Goal: Task Accomplishment & Management: Manage account settings

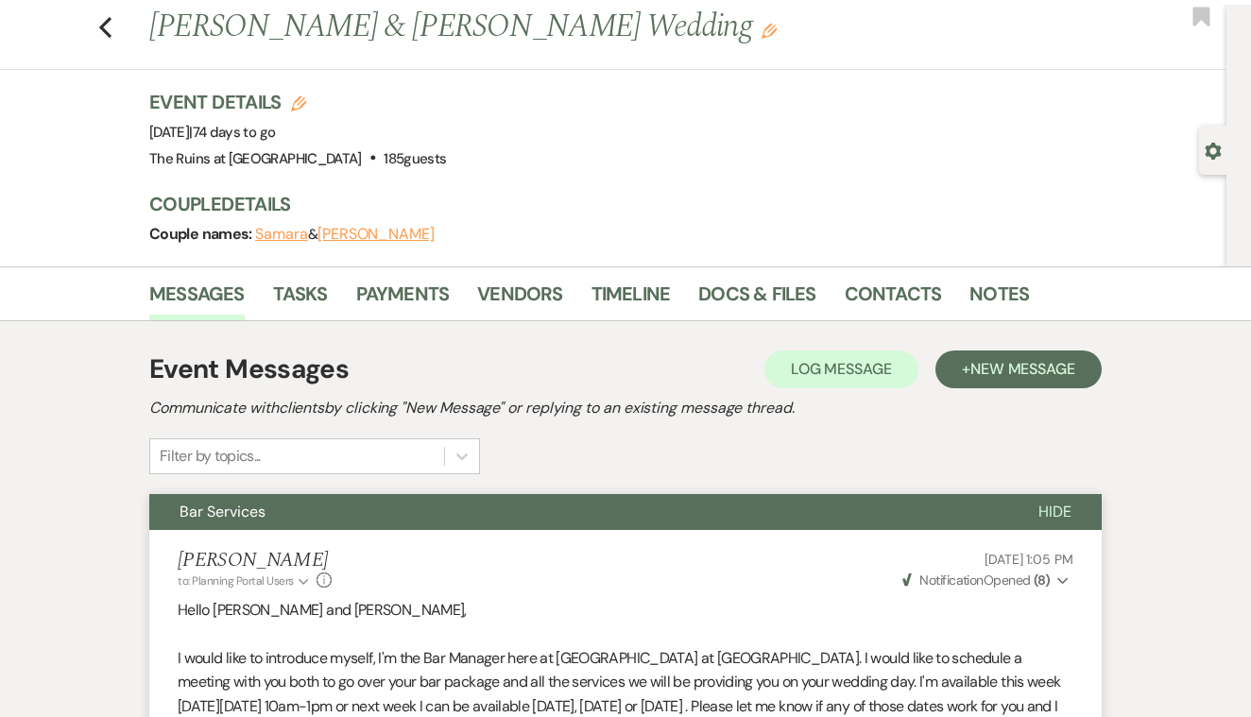
scroll to position [43, 0]
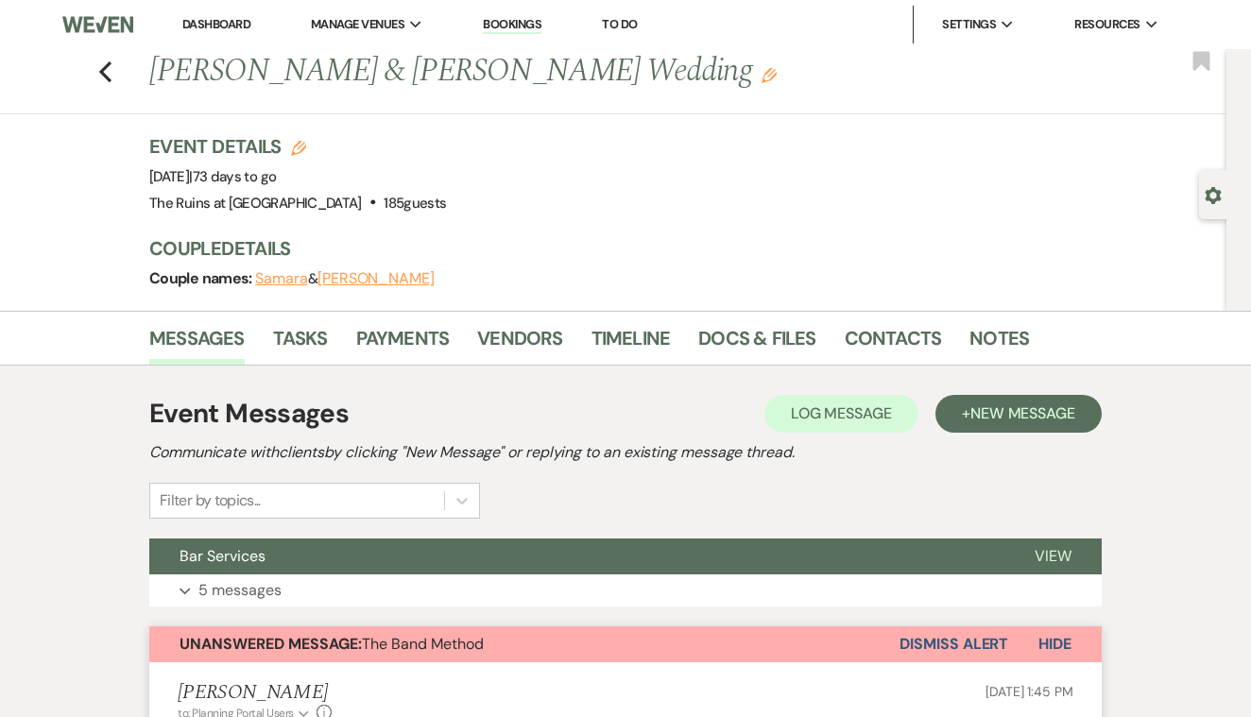
scroll to position [43, 0]
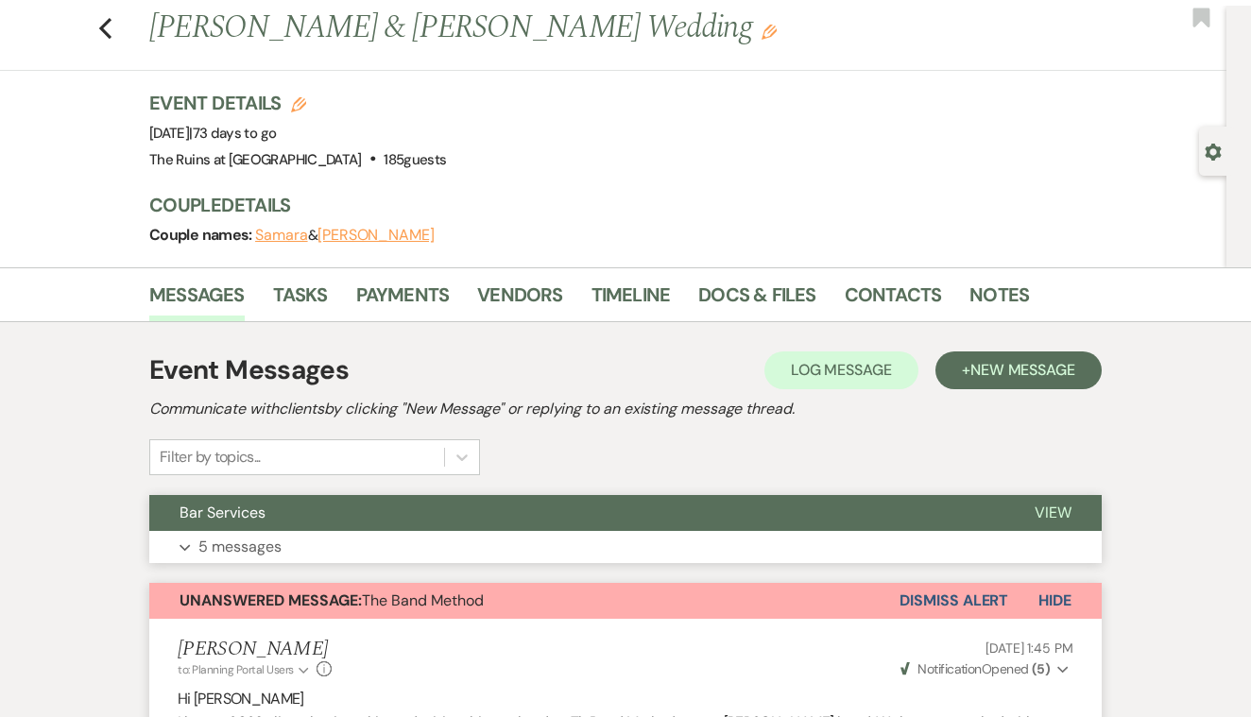
click at [1057, 512] on span "View" at bounding box center [1053, 513] width 37 height 20
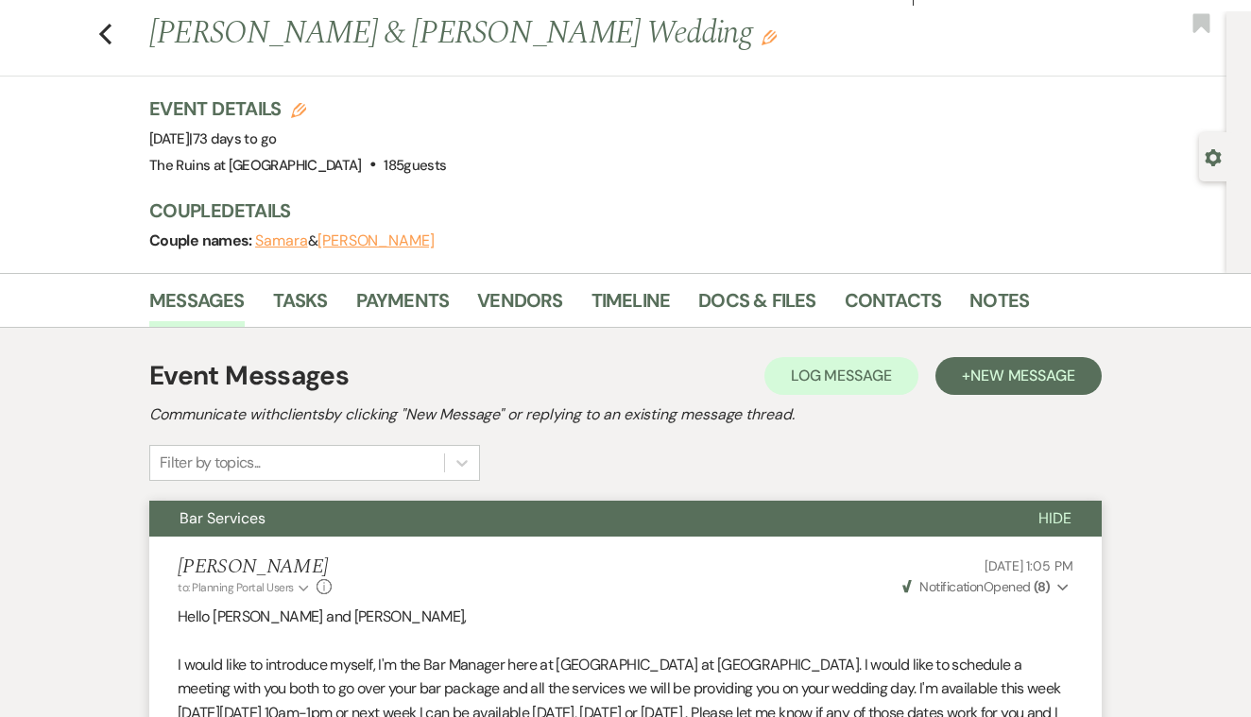
scroll to position [0, 0]
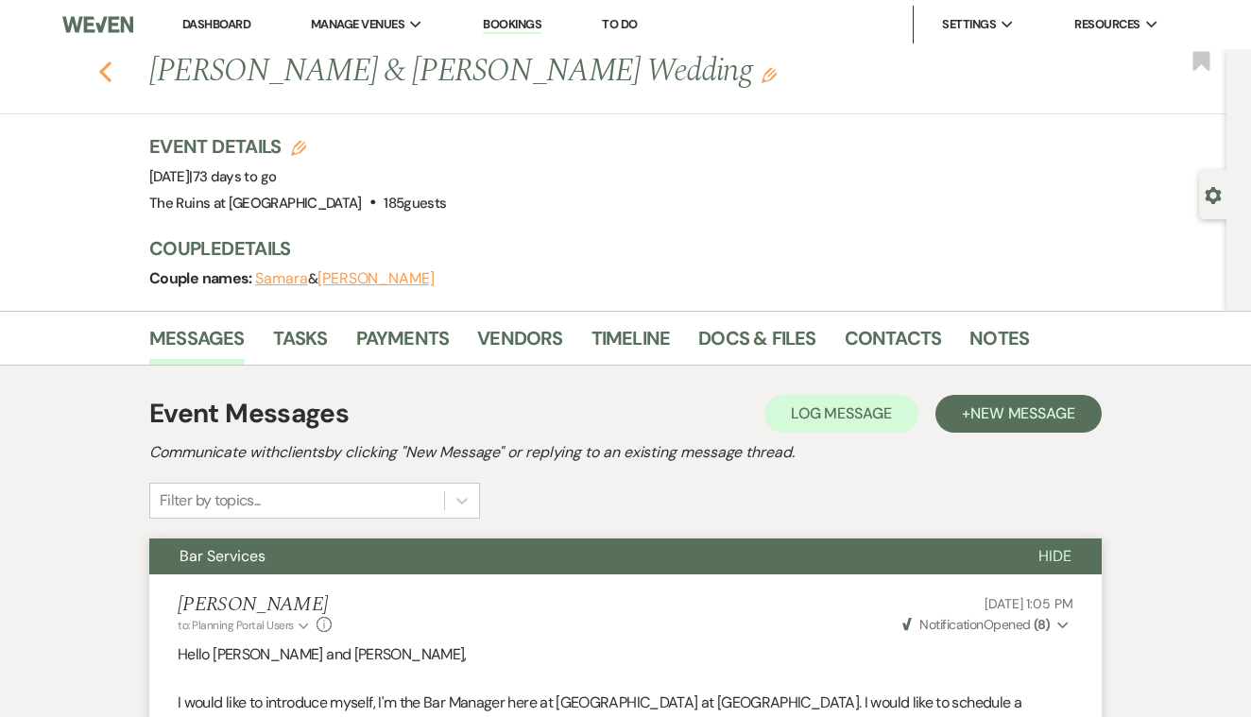
click at [103, 69] on use "button" at bounding box center [105, 71] width 12 height 21
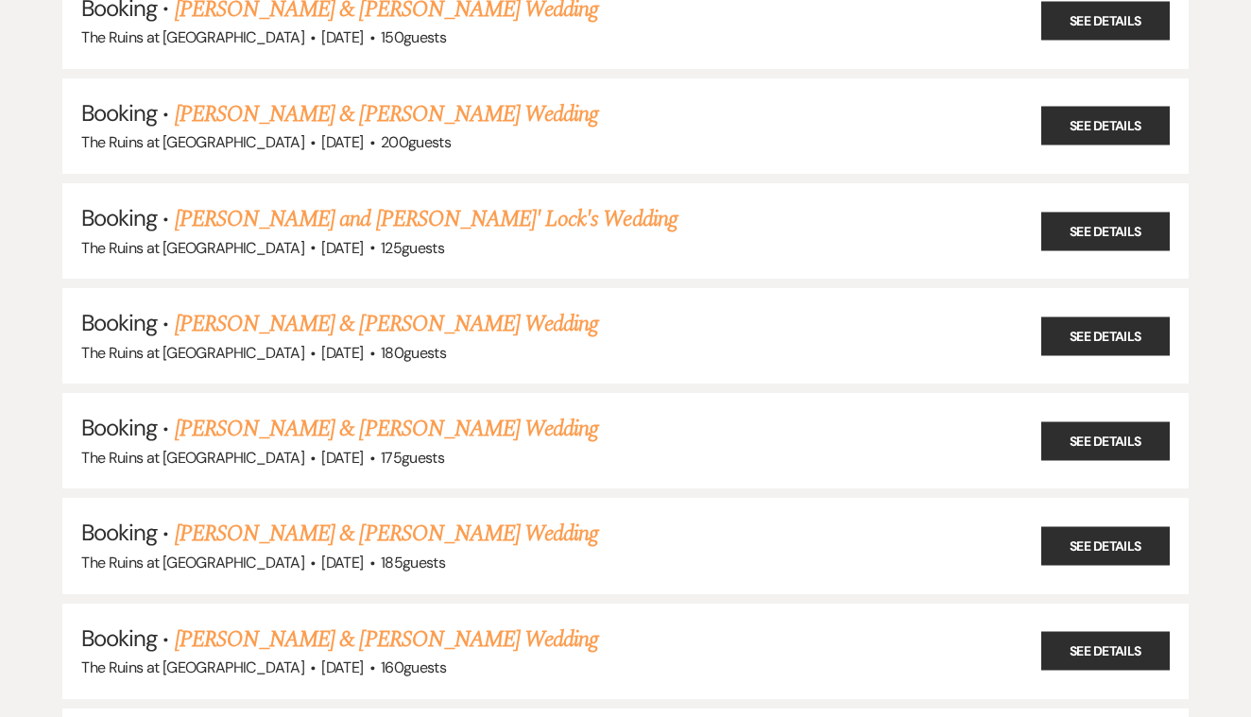
scroll to position [788, 0]
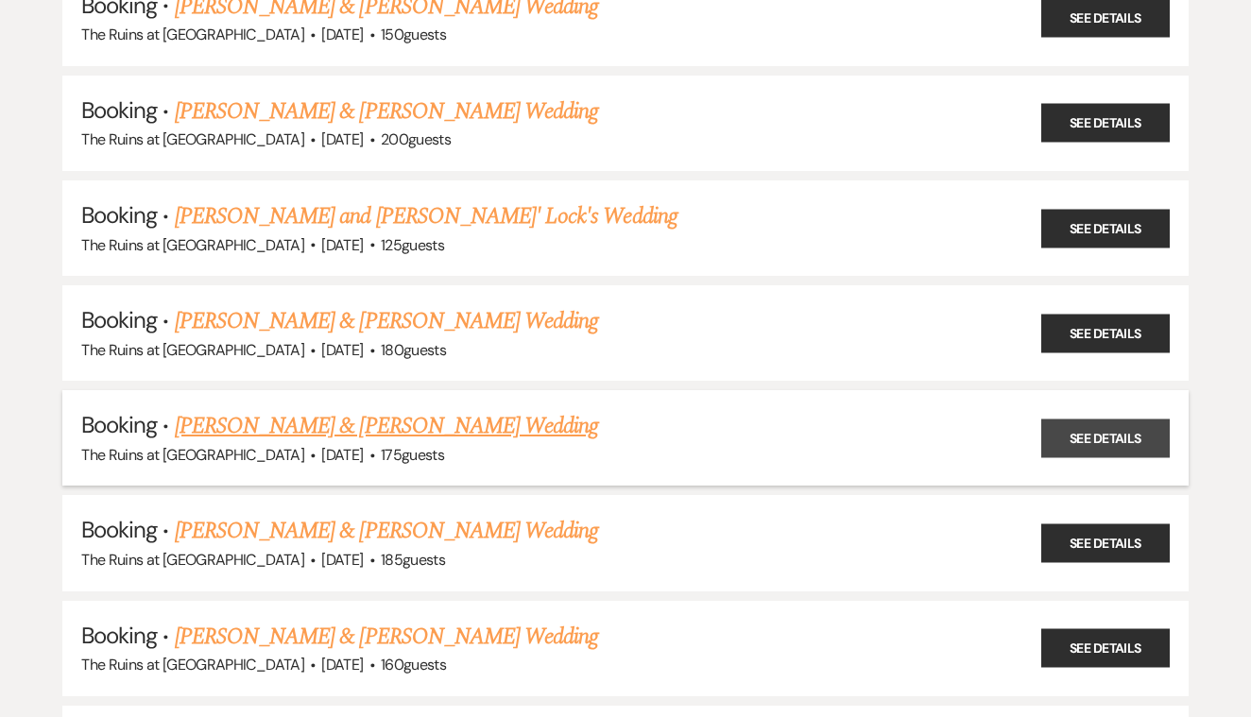
click at [1079, 419] on link "See Details" at bounding box center [1105, 438] width 129 height 39
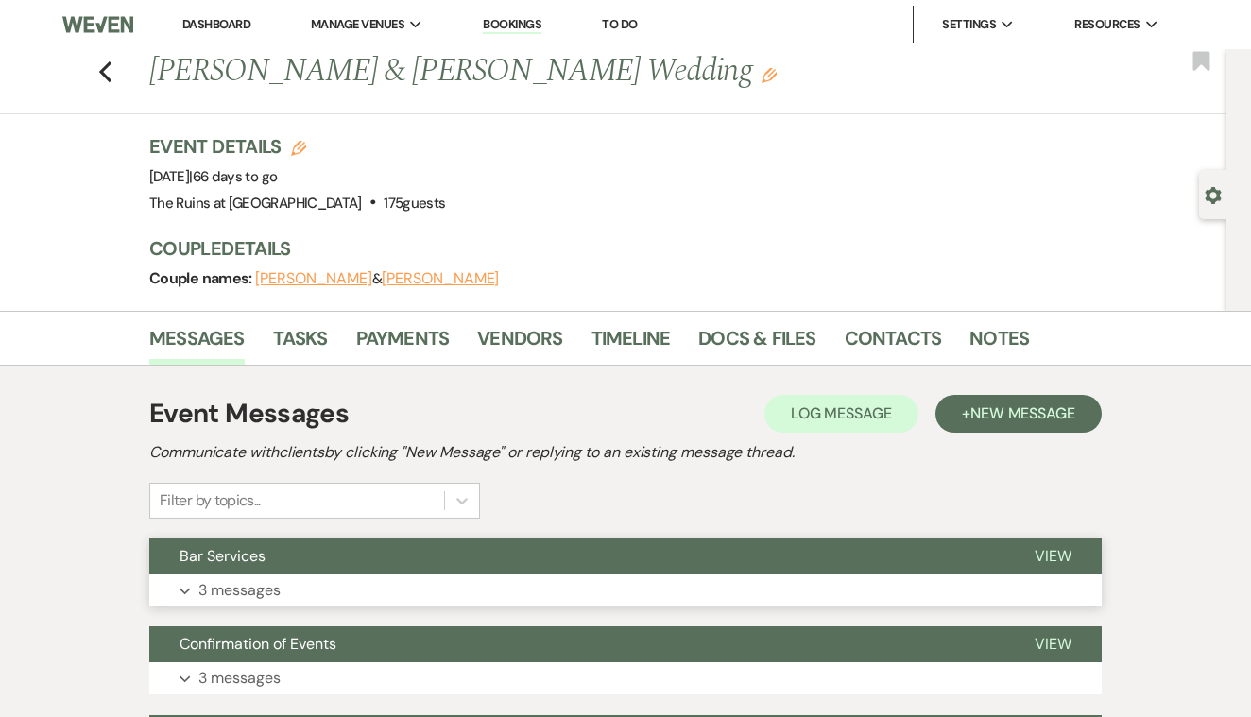
click at [1049, 550] on span "View" at bounding box center [1053, 556] width 37 height 20
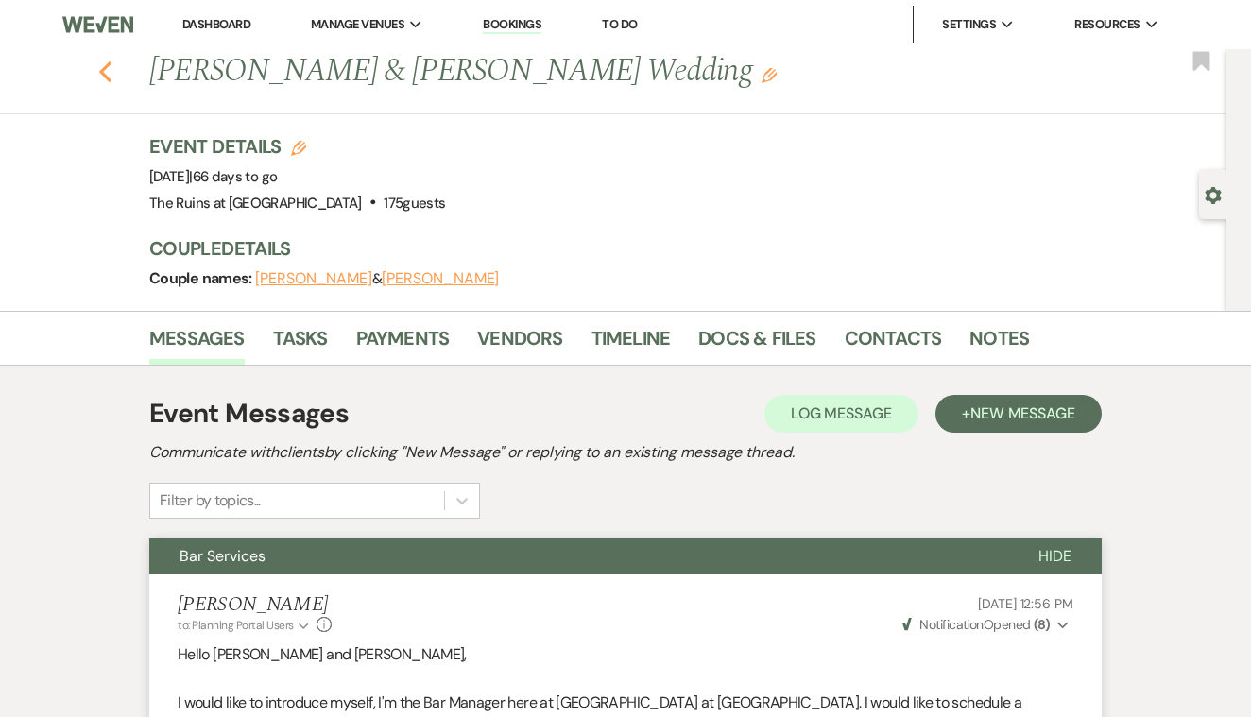
click at [105, 76] on use "button" at bounding box center [105, 71] width 12 height 21
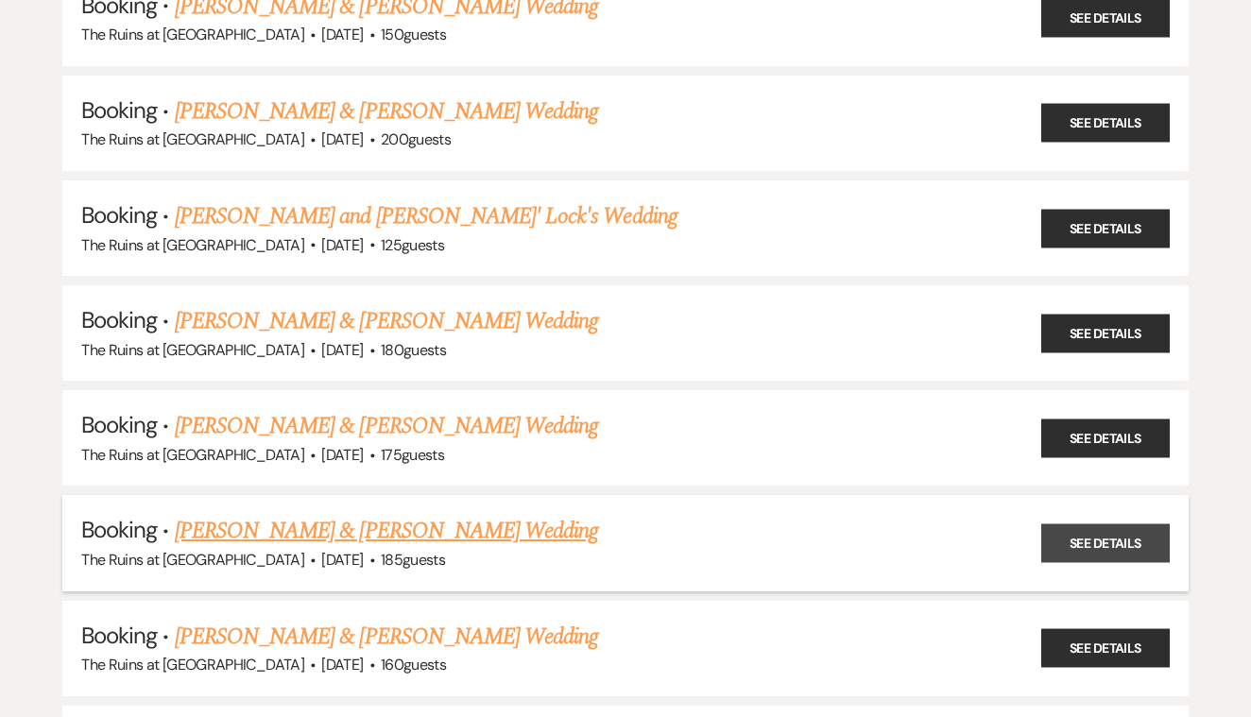
click at [1081, 526] on link "See Details" at bounding box center [1105, 543] width 129 height 39
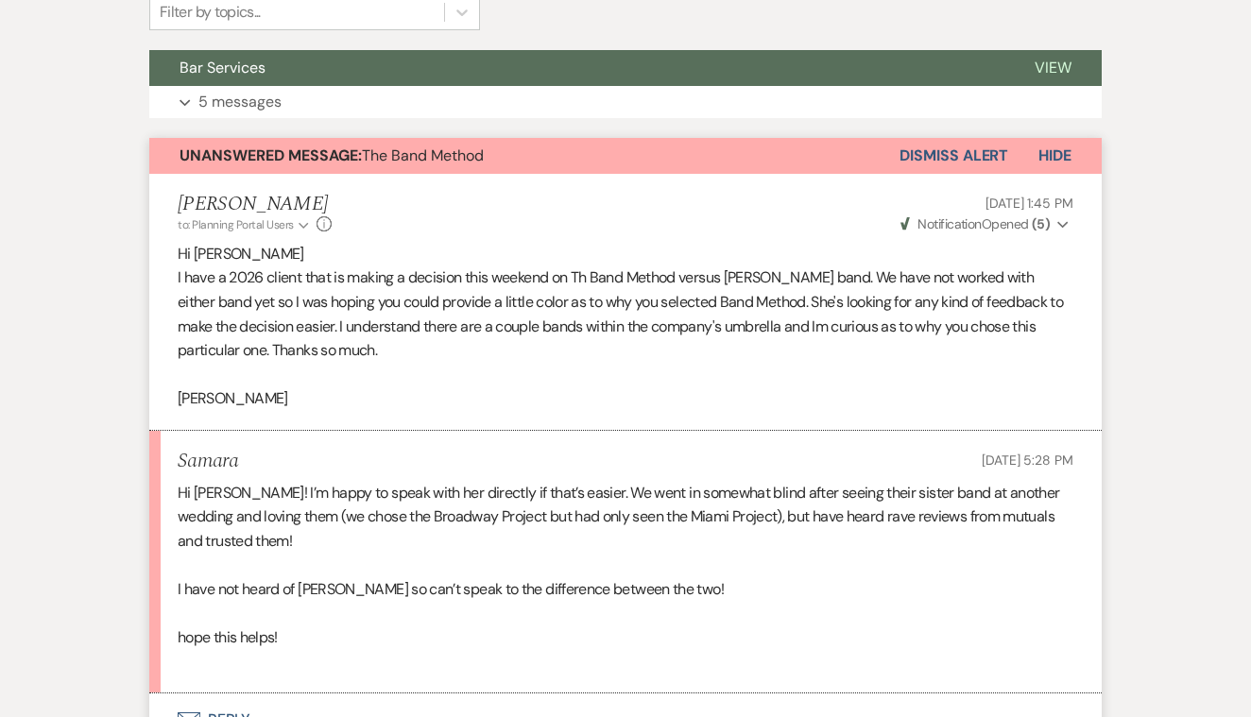
scroll to position [475, 0]
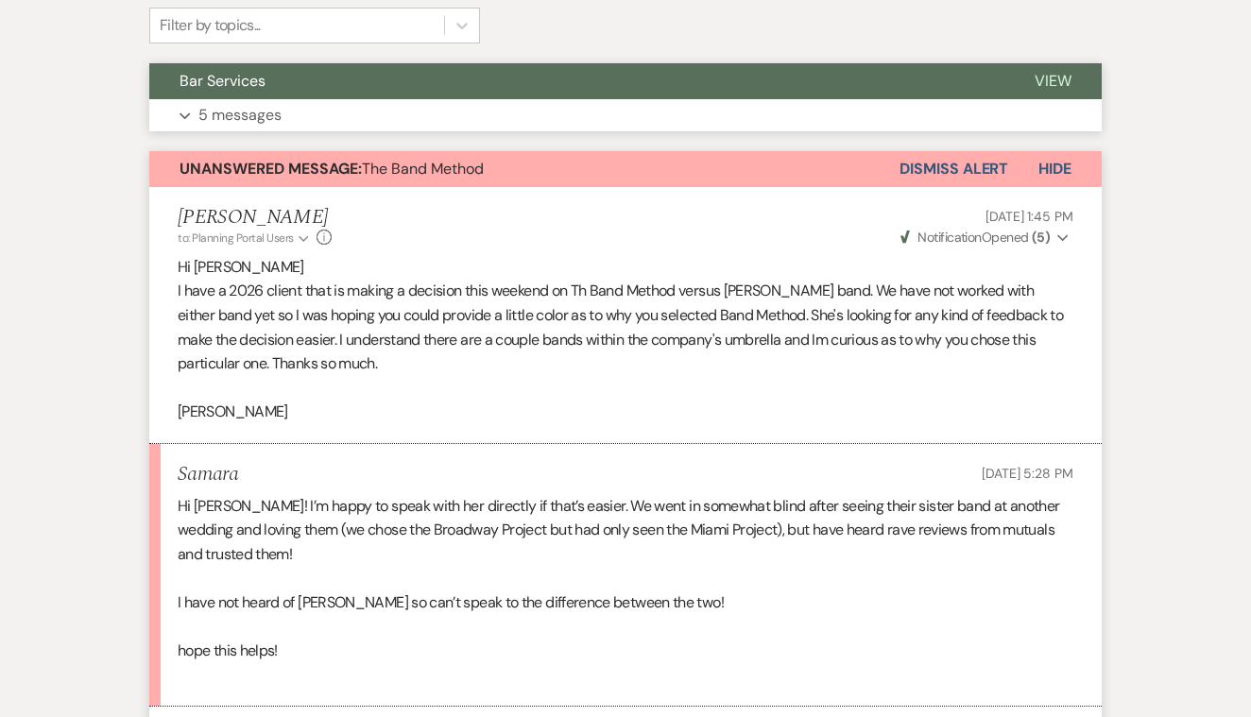
click at [1058, 82] on span "View" at bounding box center [1053, 81] width 37 height 20
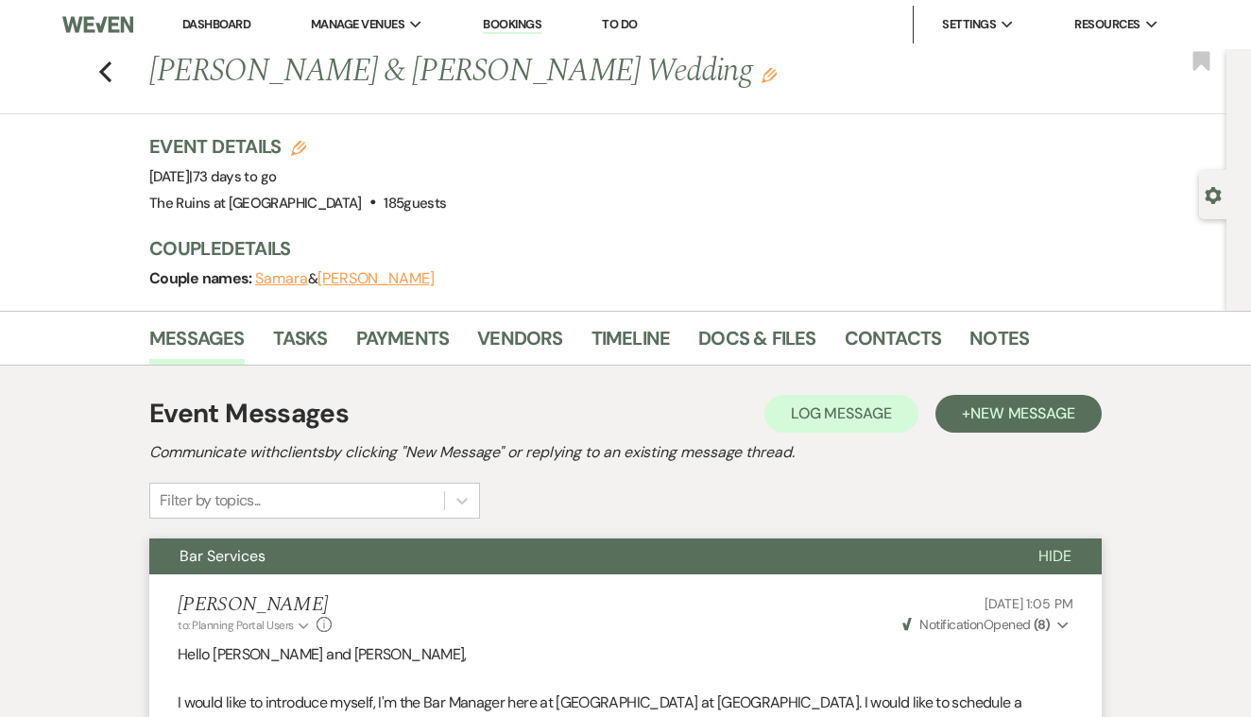
scroll to position [0, 0]
click at [108, 72] on icon "Previous" at bounding box center [105, 71] width 14 height 23
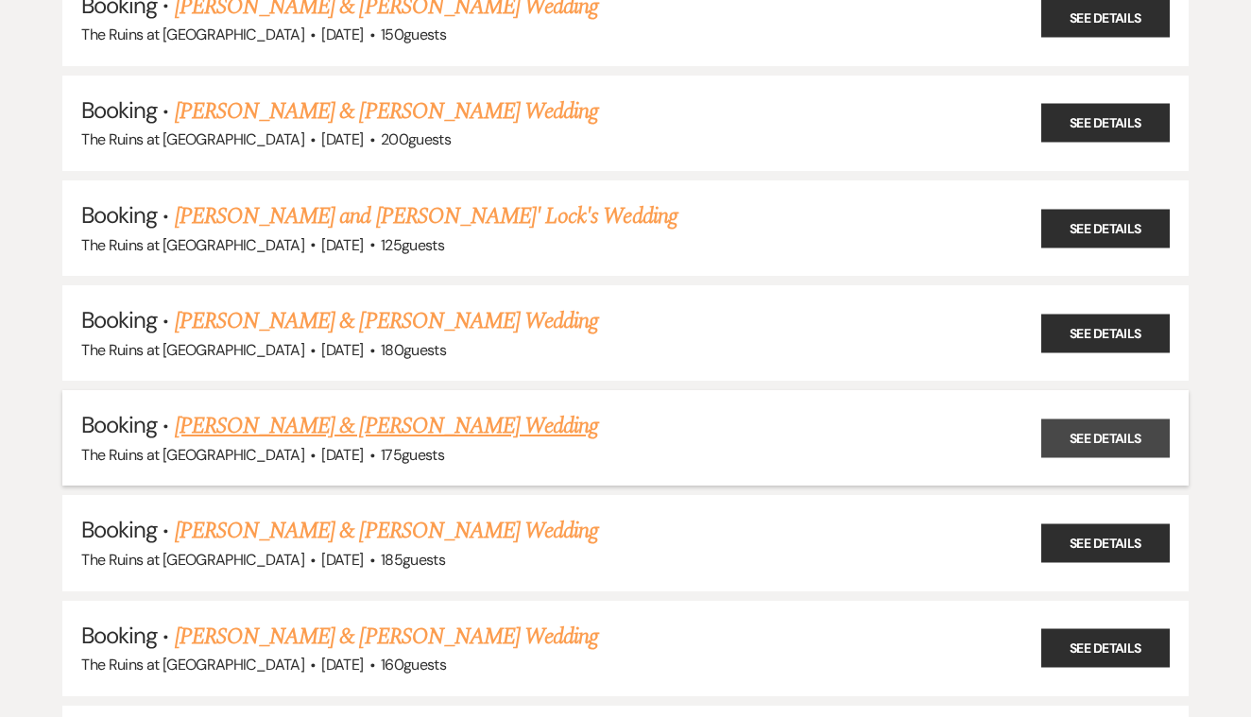
click at [1074, 420] on link "See Details" at bounding box center [1105, 438] width 129 height 39
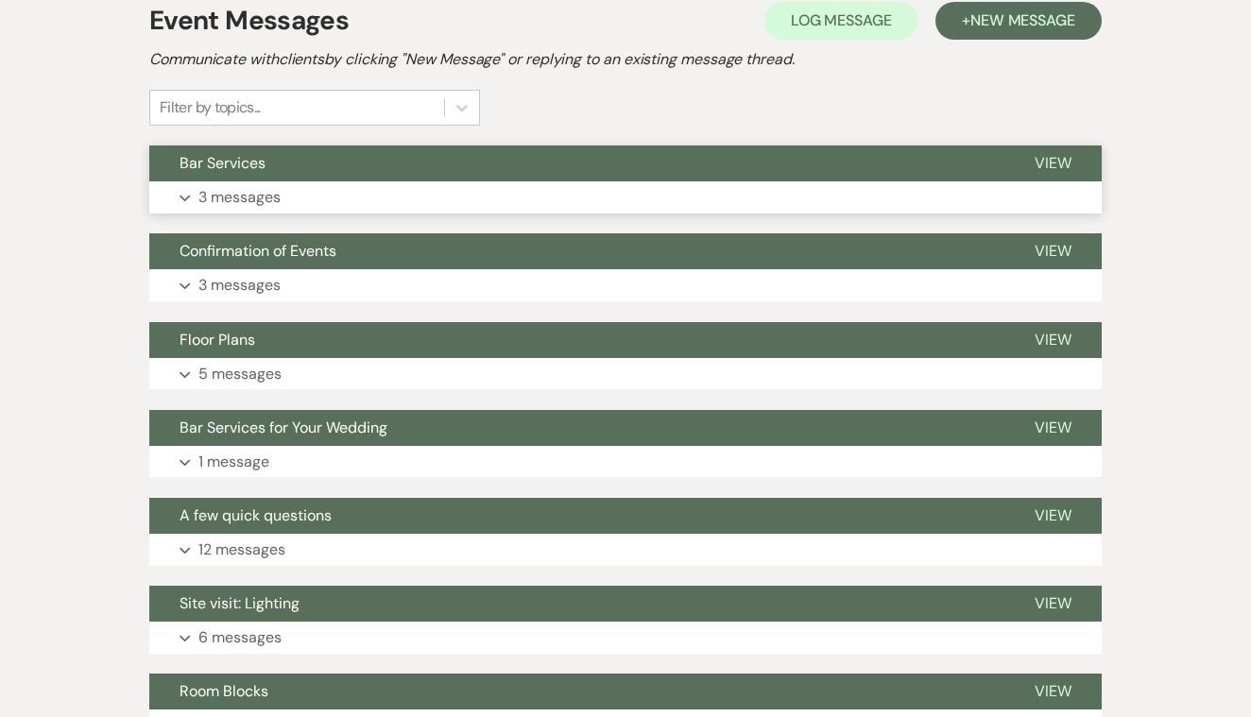
scroll to position [346, 0]
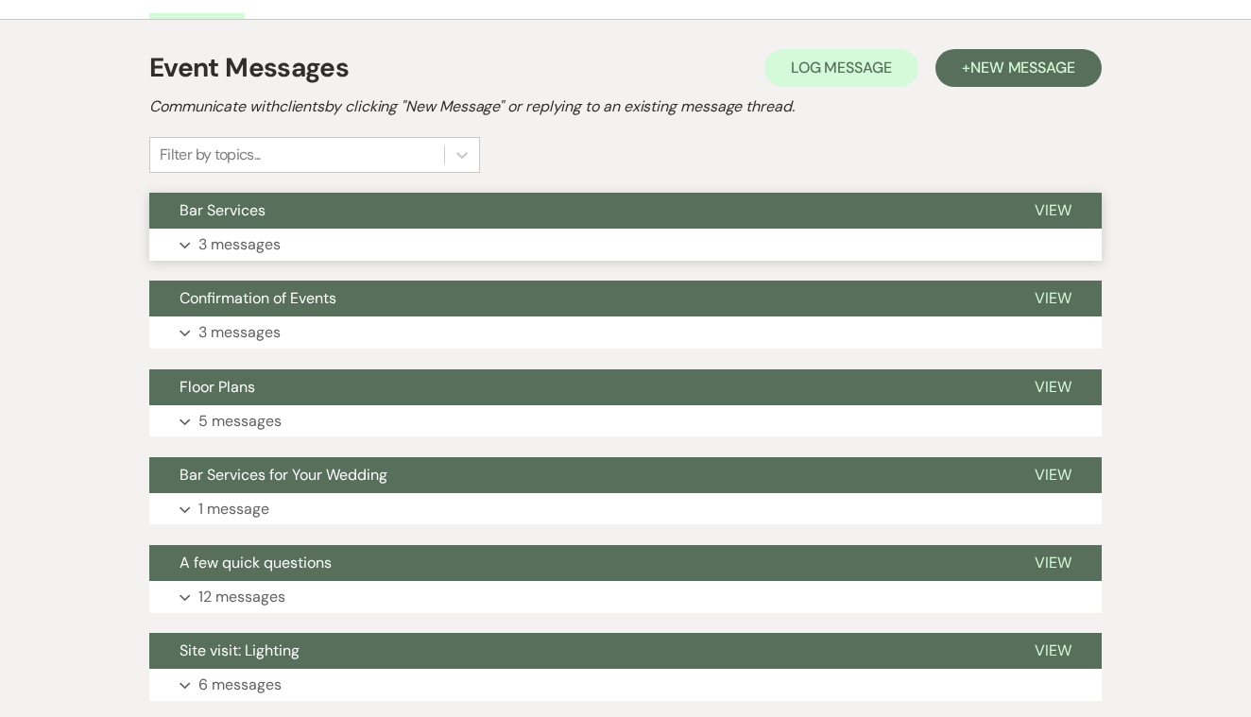
click at [1049, 213] on span "View" at bounding box center [1053, 210] width 37 height 20
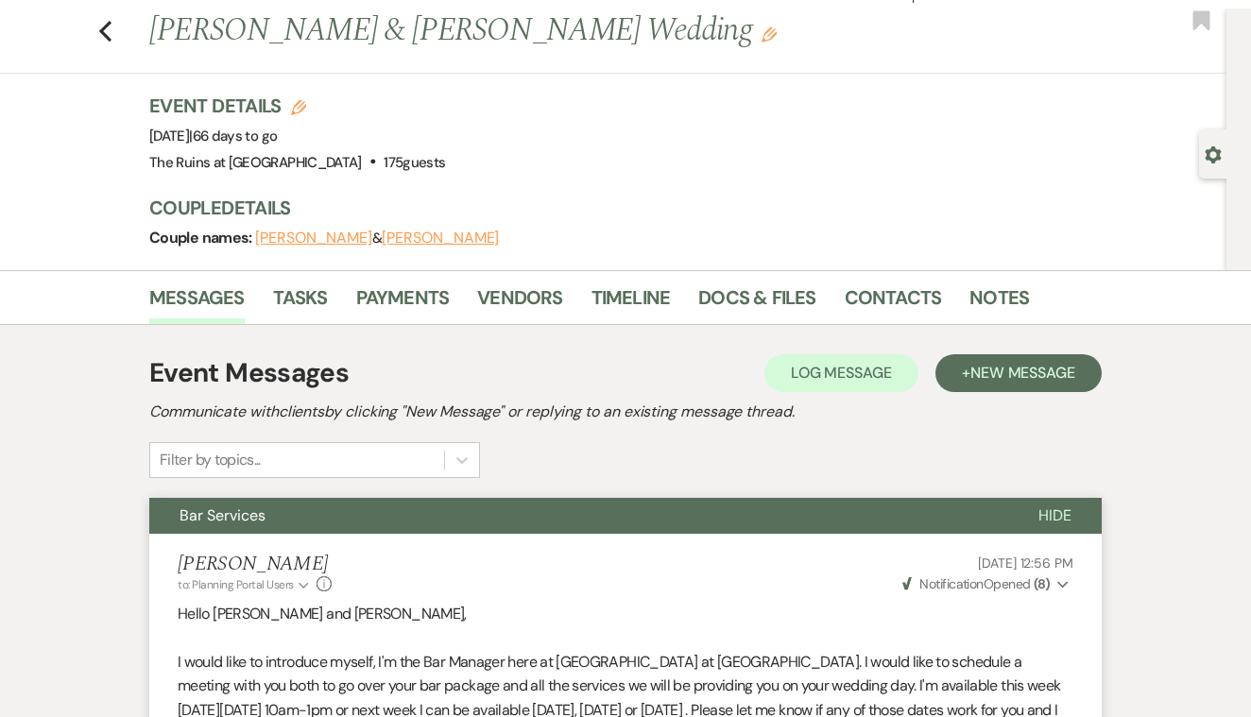
scroll to position [0, 0]
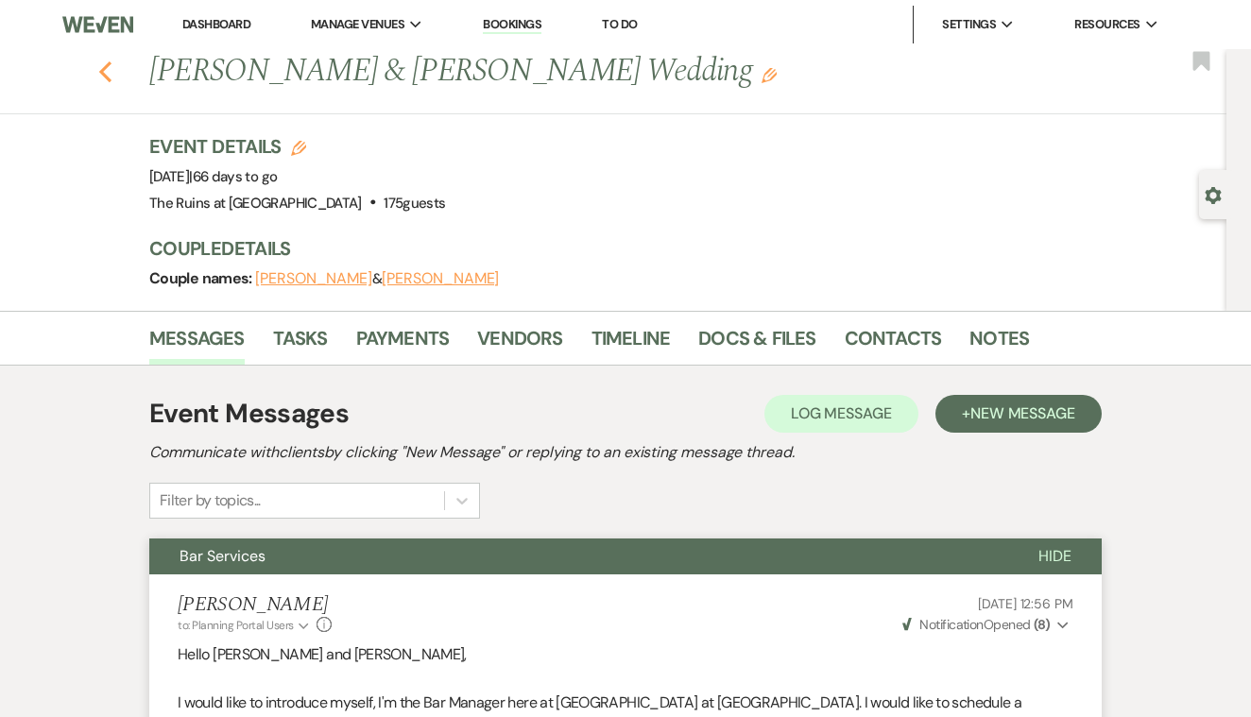
click at [104, 68] on use "button" at bounding box center [105, 71] width 12 height 21
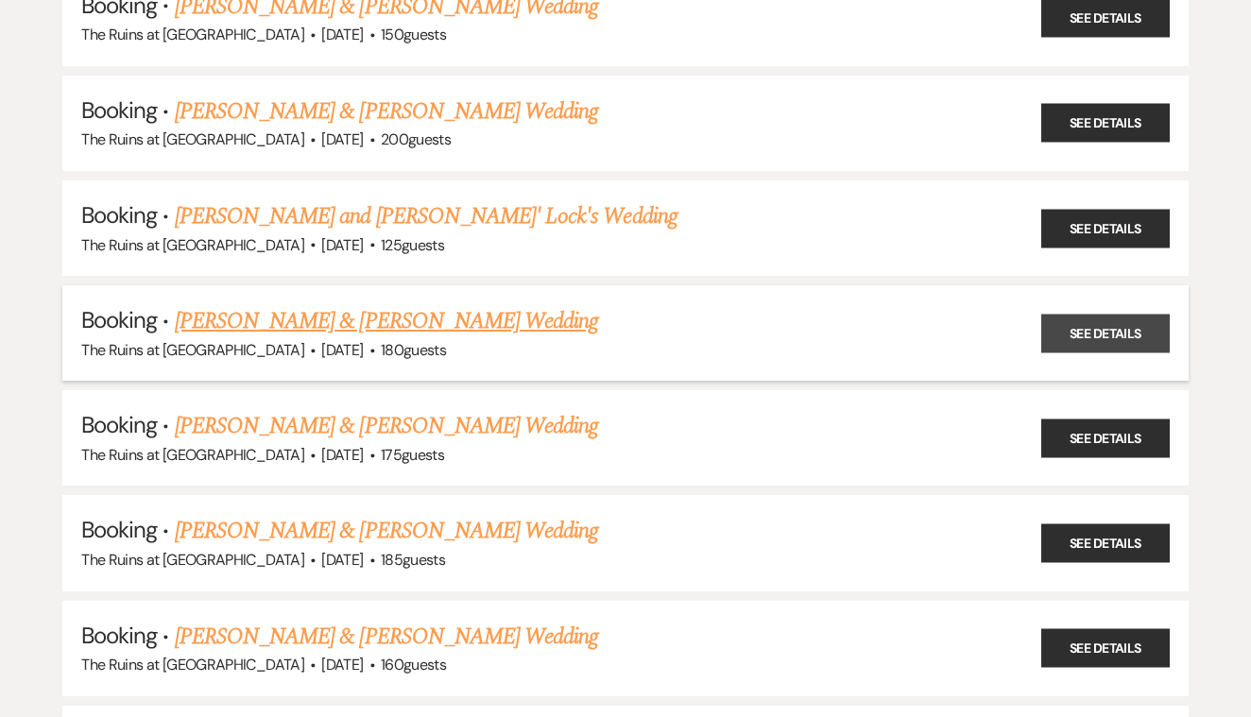
click at [1097, 314] on link "See Details" at bounding box center [1105, 333] width 129 height 39
